Goal: Task Accomplishment & Management: Use online tool/utility

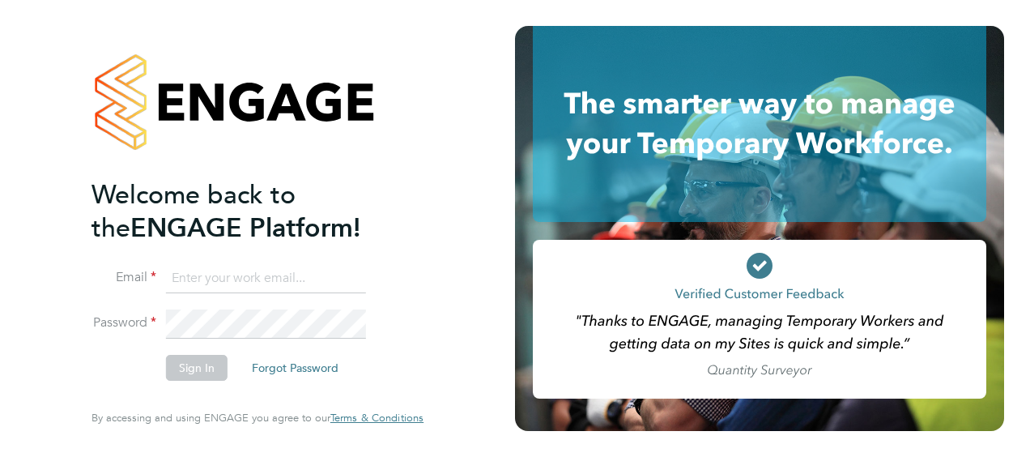
type input "peter.darbyshire@vistry.co.uk"
click at [194, 372] on button "Sign In" at bounding box center [197, 368] width 62 height 26
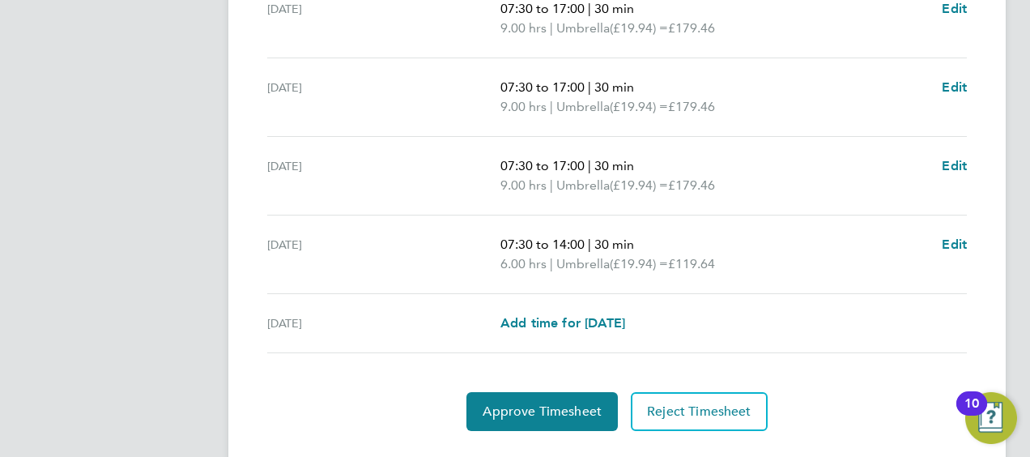
scroll to position [706, 0]
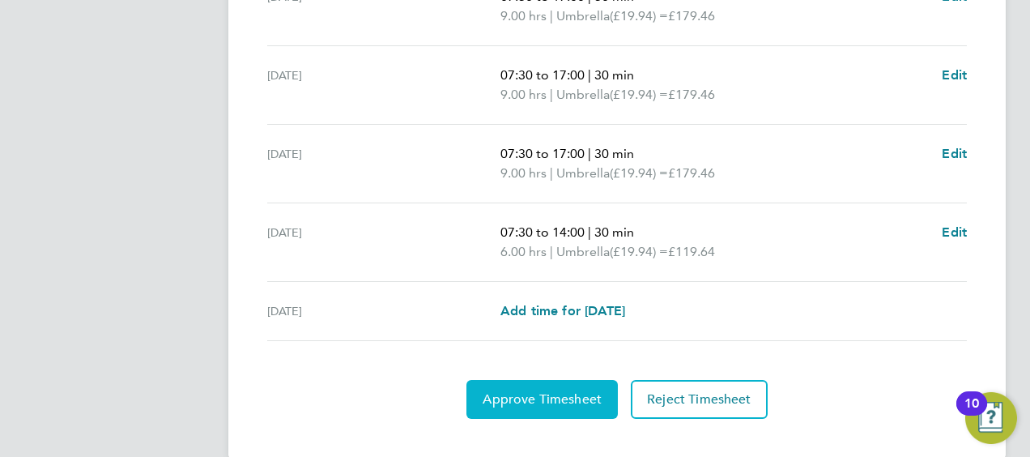
click at [561, 394] on span "Approve Timesheet" at bounding box center [542, 399] width 119 height 16
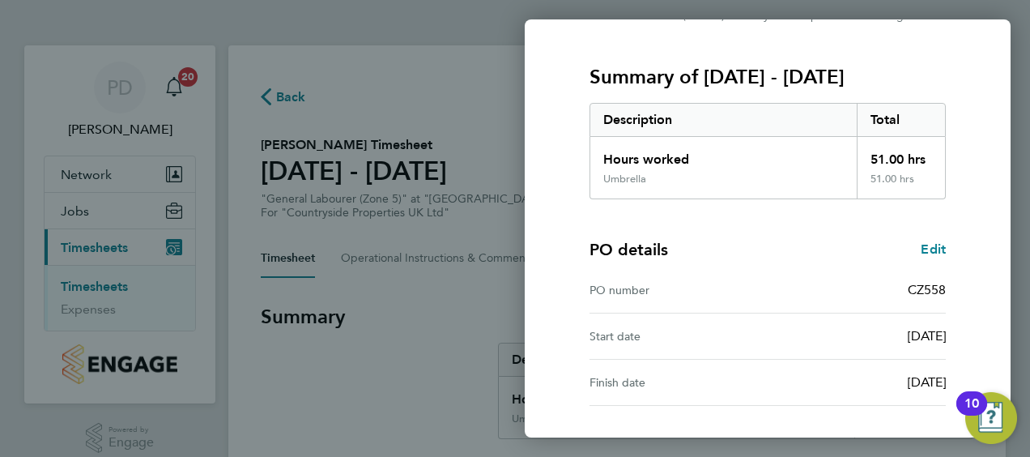
scroll to position [317, 0]
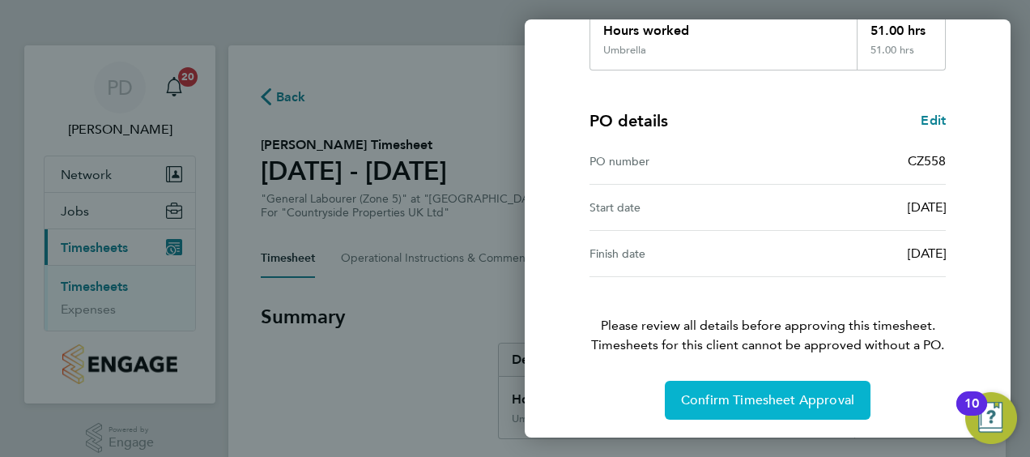
click at [736, 392] on span "Confirm Timesheet Approval" at bounding box center [767, 400] width 173 height 16
